Goal: Check status: Check status

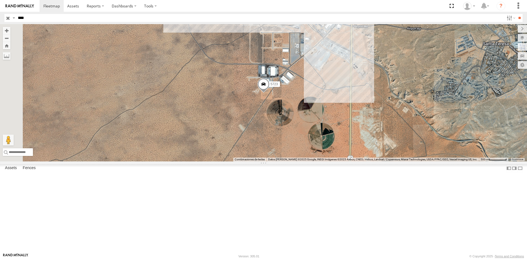
drag, startPoint x: 0, startPoint y: 0, endPoint x: -25, endPoint y: 17, distance: 30.4
click at [0, 17] on html at bounding box center [263, 129] width 527 height 259
type input "****"
click at [516, 14] on input "**" at bounding box center [519, 18] width 6 height 8
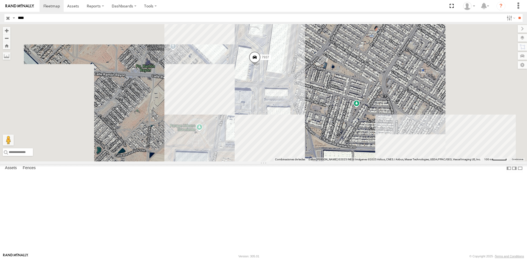
drag, startPoint x: 385, startPoint y: 131, endPoint x: 351, endPoint y: 145, distance: 37.1
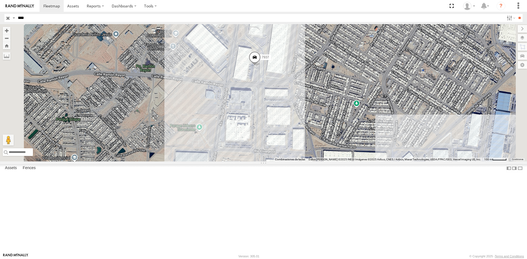
click at [351, 145] on div "7937" at bounding box center [263, 93] width 527 height 138
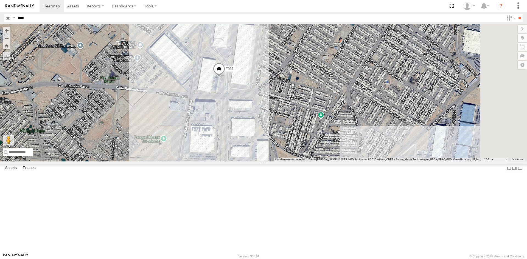
drag, startPoint x: 327, startPoint y: 114, endPoint x: 312, endPoint y: 119, distance: 15.9
click at [312, 119] on div "7937" at bounding box center [263, 93] width 527 height 138
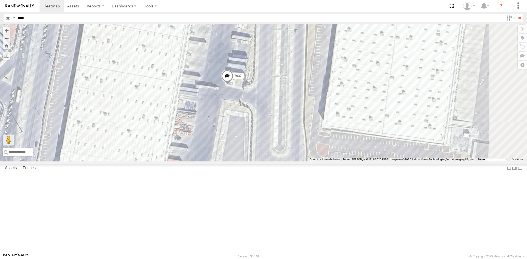
drag, startPoint x: 307, startPoint y: 110, endPoint x: 304, endPoint y: 128, distance: 17.8
click at [304, 128] on div "7937" at bounding box center [263, 93] width 527 height 138
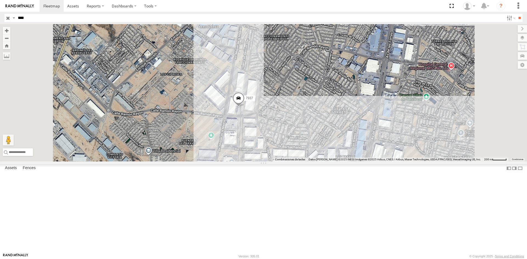
click at [0, 0] on div "7937 FOXCONN" at bounding box center [0, 0] width 0 height 0
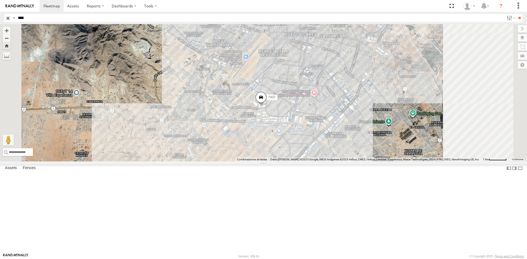
drag, startPoint x: 373, startPoint y: 160, endPoint x: 344, endPoint y: 162, distance: 29.2
click at [344, 162] on div "7937" at bounding box center [263, 93] width 527 height 138
